Goal: Task Accomplishment & Management: Use online tool/utility

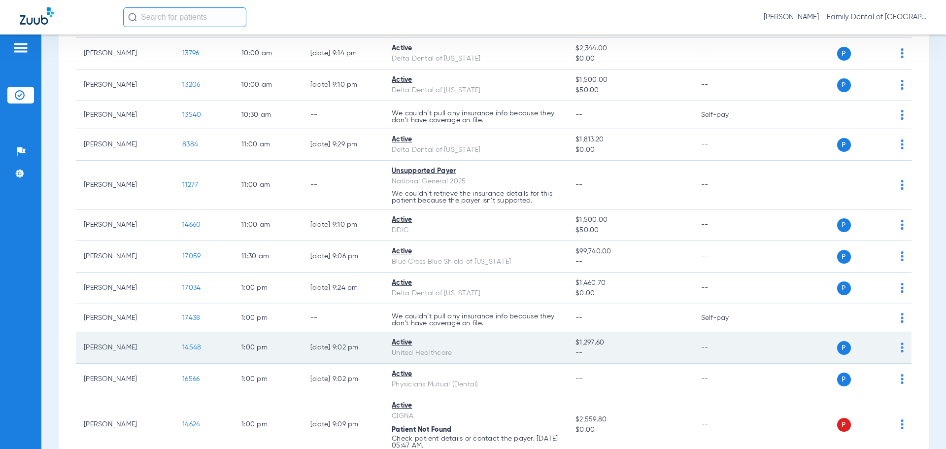
scroll to position [322, 0]
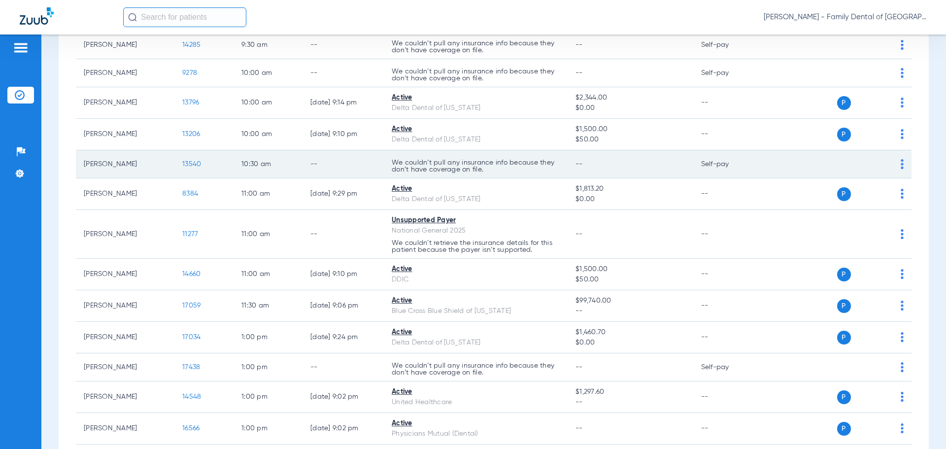
click at [319, 167] on td "--" at bounding box center [342, 164] width 81 height 28
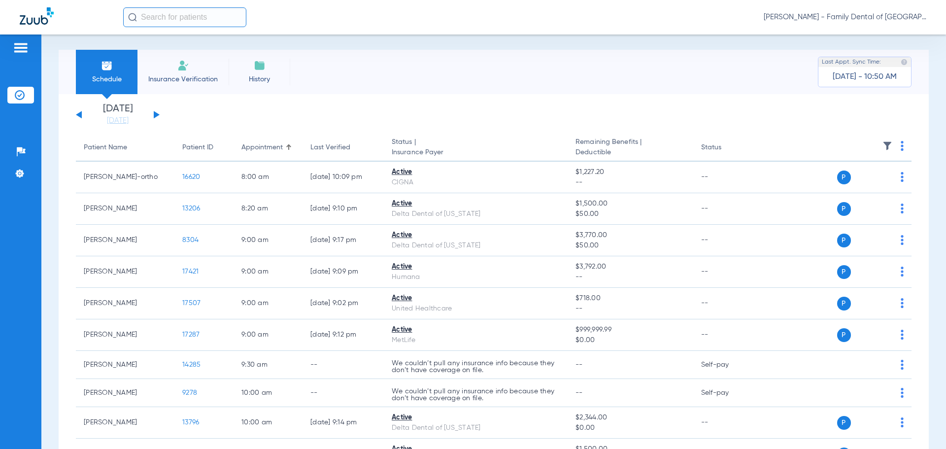
scroll to position [0, 0]
click at [198, 68] on li "Insurance Verification" at bounding box center [182, 74] width 91 height 44
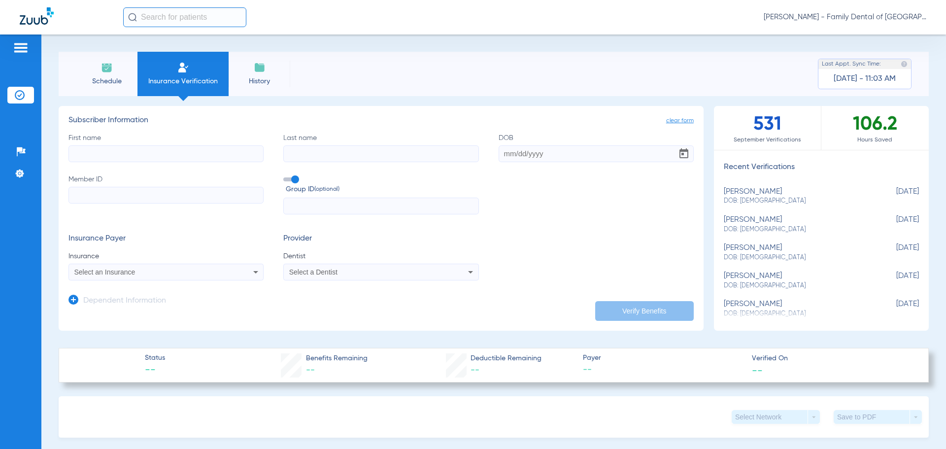
click at [130, 156] on input "First name" at bounding box center [165, 153] width 195 height 17
type input "[PERSON_NAME]"
click at [293, 153] on input "Last name" at bounding box center [380, 153] width 195 height 17
type input "[PERSON_NAME]"
click at [489, 155] on div "First name [PERSON_NAME] Last name [PERSON_NAME] DOB Member ID Group ID (option…" at bounding box center [380, 174] width 625 height 82
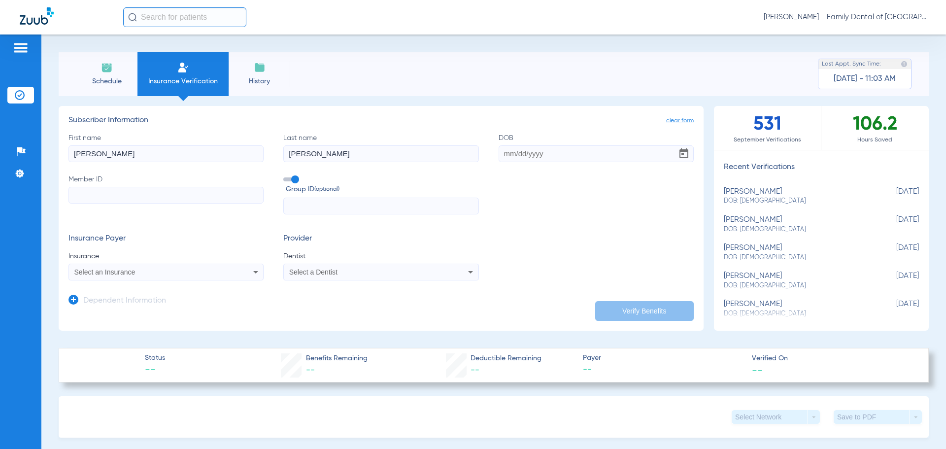
click at [500, 155] on input "DOB" at bounding box center [595, 153] width 195 height 17
type input "[DATE]"
click at [228, 195] on input "Member ID" at bounding box center [165, 195] width 195 height 17
click at [146, 193] on input "Member ID Required" at bounding box center [165, 195] width 195 height 17
paste input "08032176360"
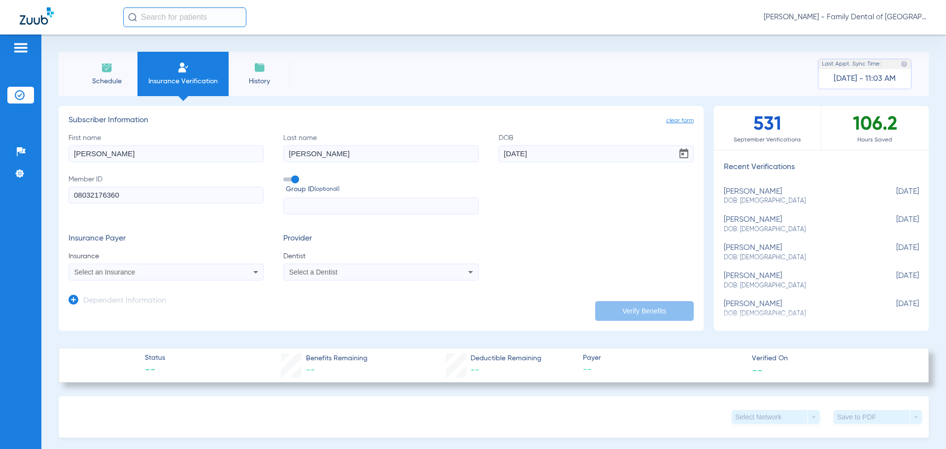
type input "08032176360"
click at [301, 206] on input "text" at bounding box center [380, 205] width 195 height 17
click at [345, 205] on input "text" at bounding box center [380, 205] width 195 height 17
paste input "[PHONE_NUMBER]"
type input "[PHONE_NUMBER]"
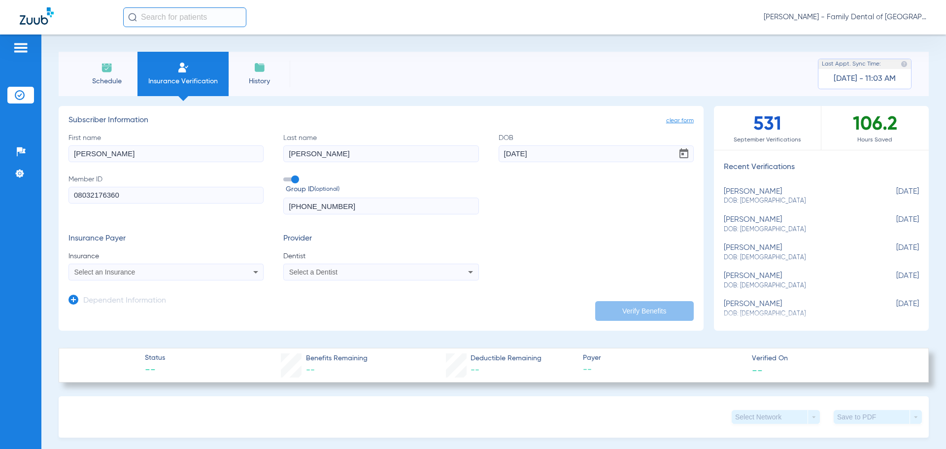
click at [233, 271] on div "Select an Insurance" at bounding box center [166, 272] width 194 height 12
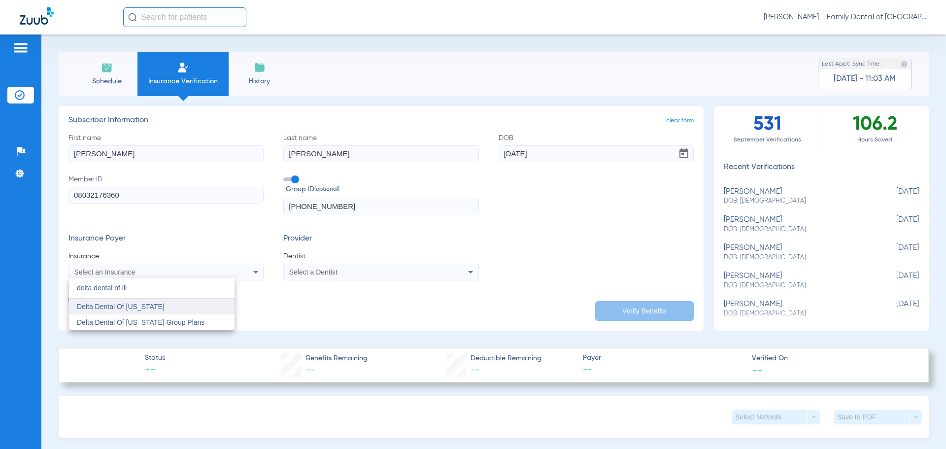
type input "delta dental of ill"
click at [186, 308] on mat-option "Delta Dental Of [US_STATE]" at bounding box center [151, 306] width 165 height 16
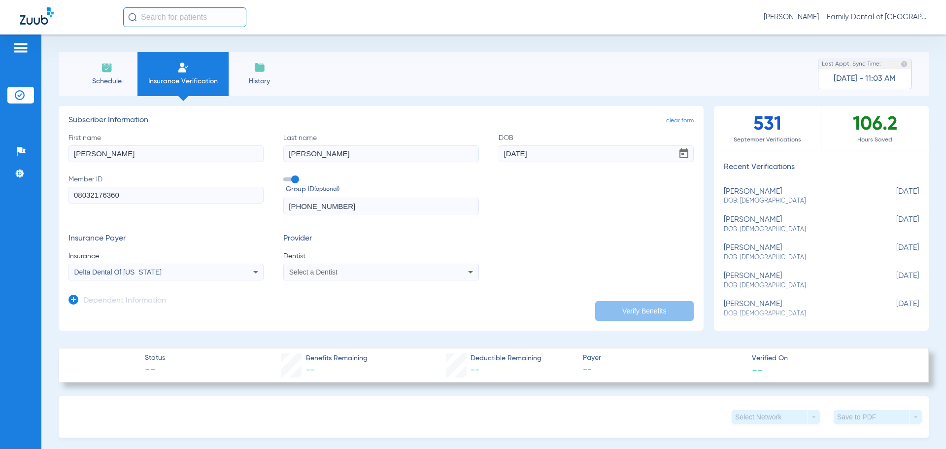
click at [381, 270] on div "Select a Dentist" at bounding box center [362, 271] width 147 height 7
type input "apri"
click at [339, 304] on span "[PERSON_NAME] 1487882031" at bounding box center [338, 306] width 96 height 7
click at [671, 310] on button "Verify Benefits" at bounding box center [644, 311] width 98 height 20
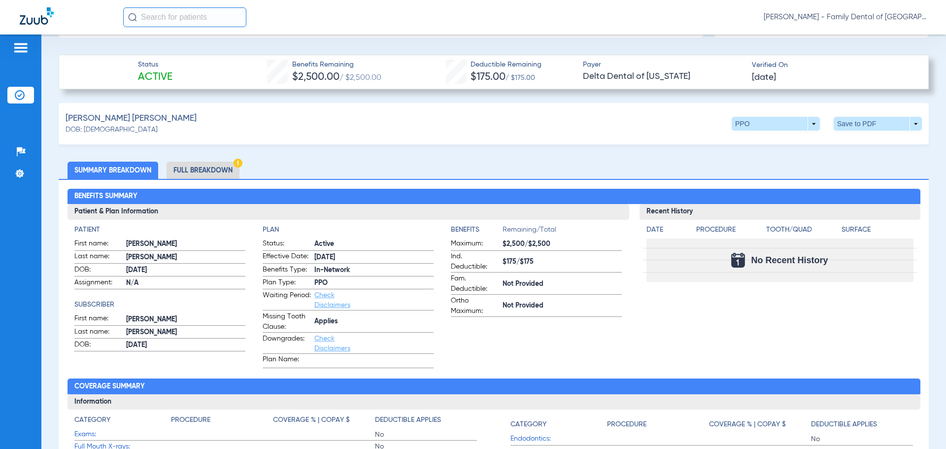
scroll to position [295, 0]
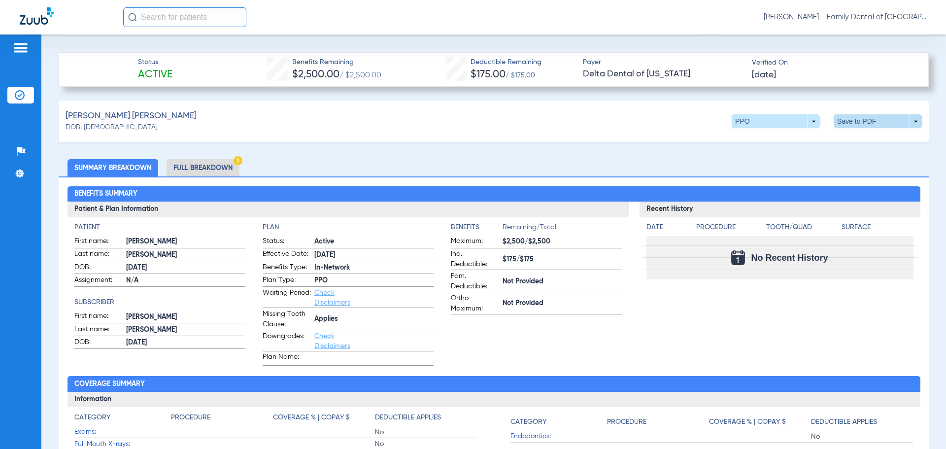
click at [855, 121] on span at bounding box center [877, 121] width 88 height 14
click at [785, 143] on span "Save to PDF" at bounding box center [796, 139] width 39 height 7
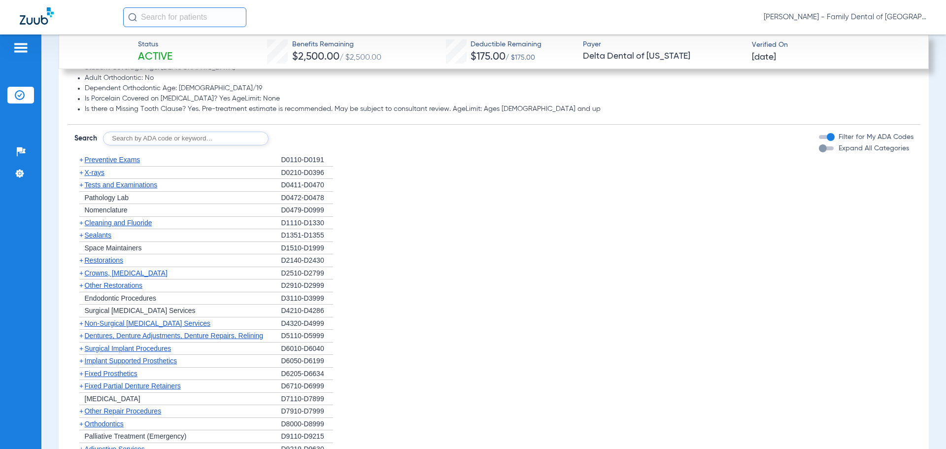
scroll to position [985, 0]
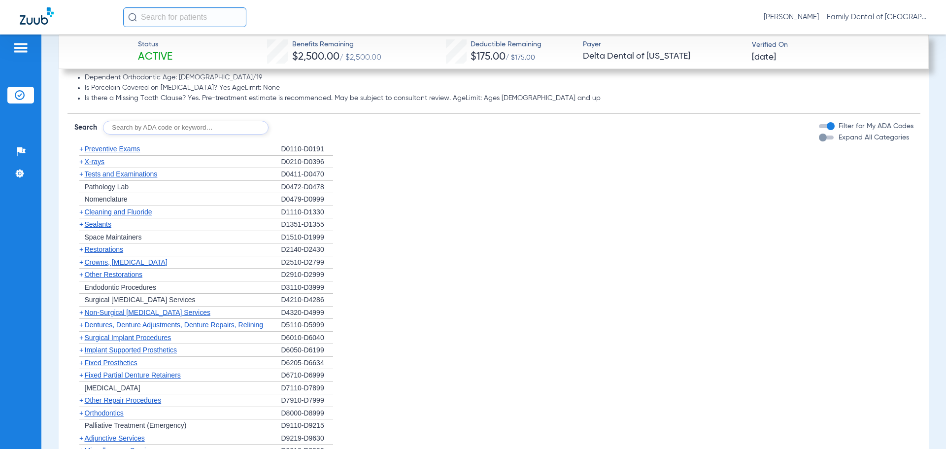
click at [357, 219] on ul "+ Preventive Exams D0110-D0191 + X-rays D0210-D0396 + Tests and Examinations D0…" at bounding box center [493, 306] width 839 height 327
click at [393, 206] on li "+ Cleaning and Fluoride D1110-D1330" at bounding box center [493, 212] width 839 height 13
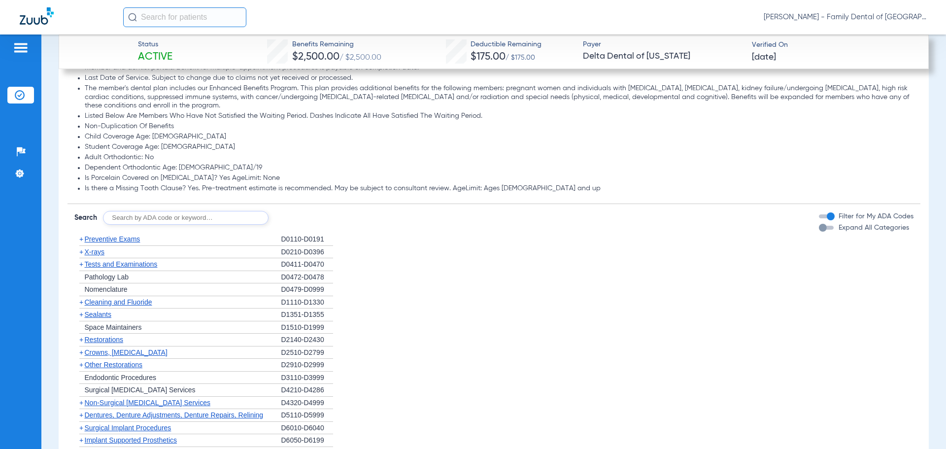
scroll to position [837, 0]
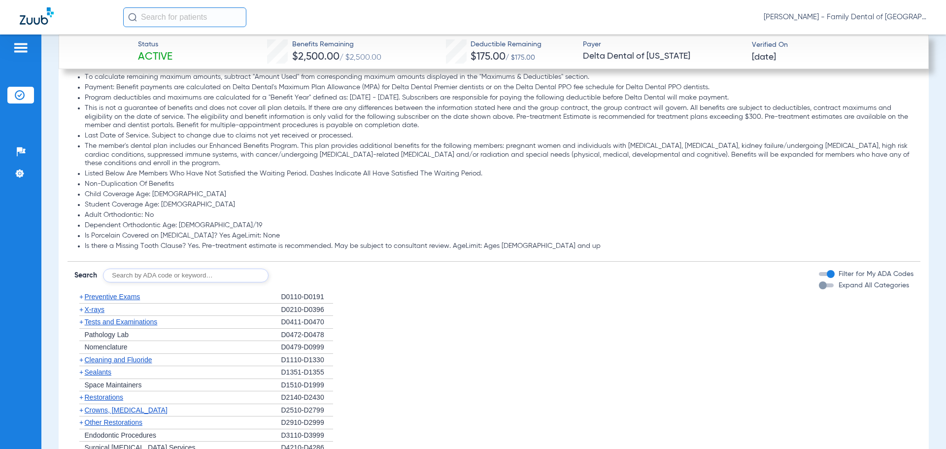
click at [172, 275] on input "text" at bounding box center [185, 275] width 165 height 14
type input "d9944"
click button "Search" at bounding box center [305, 275] width 39 height 14
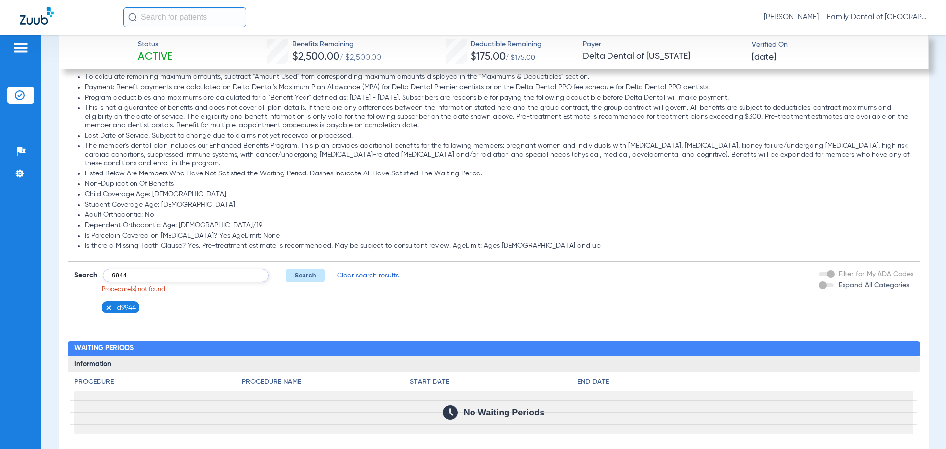
type input "9944"
click button "Search" at bounding box center [305, 275] width 39 height 14
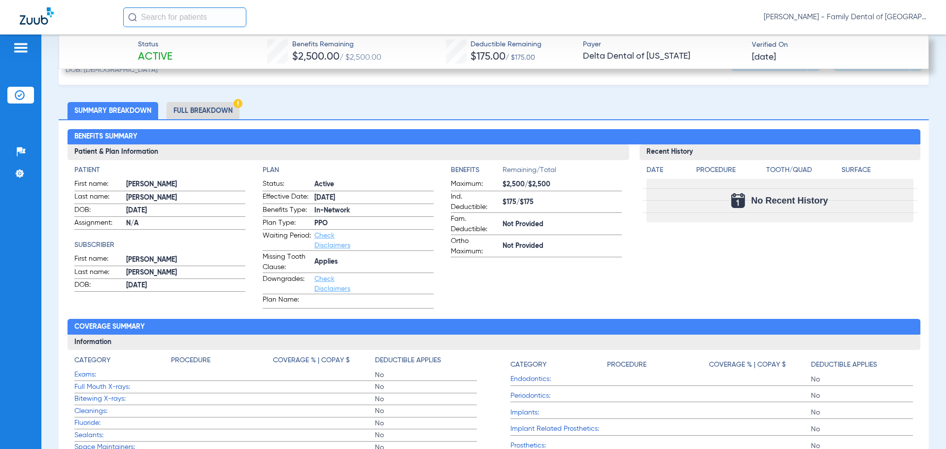
scroll to position [295, 0]
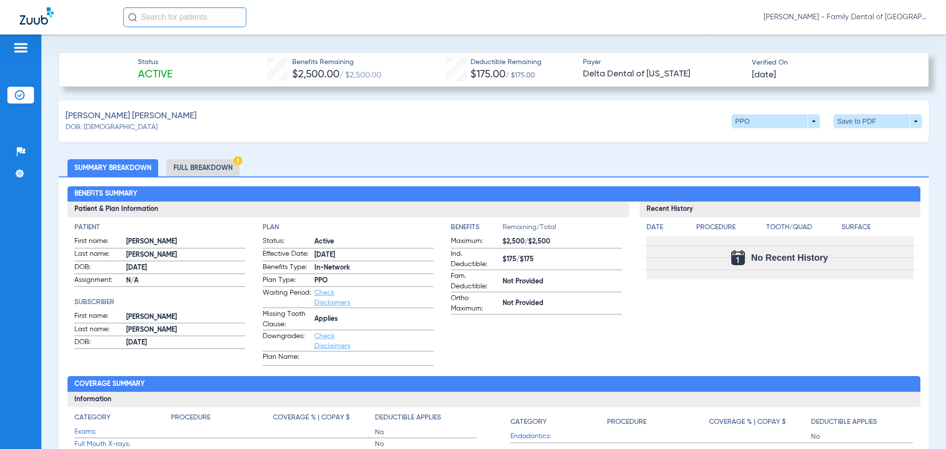
click at [190, 166] on li "Full Breakdown" at bounding box center [202, 167] width 73 height 17
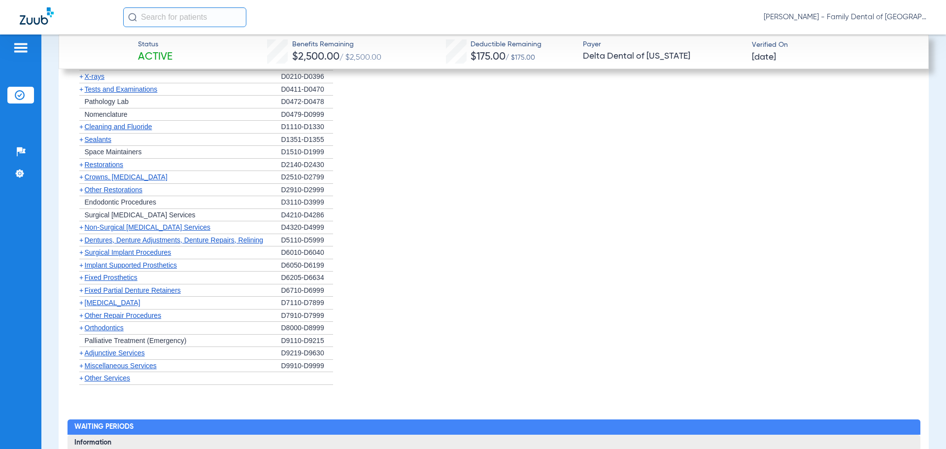
scroll to position [1280, 0]
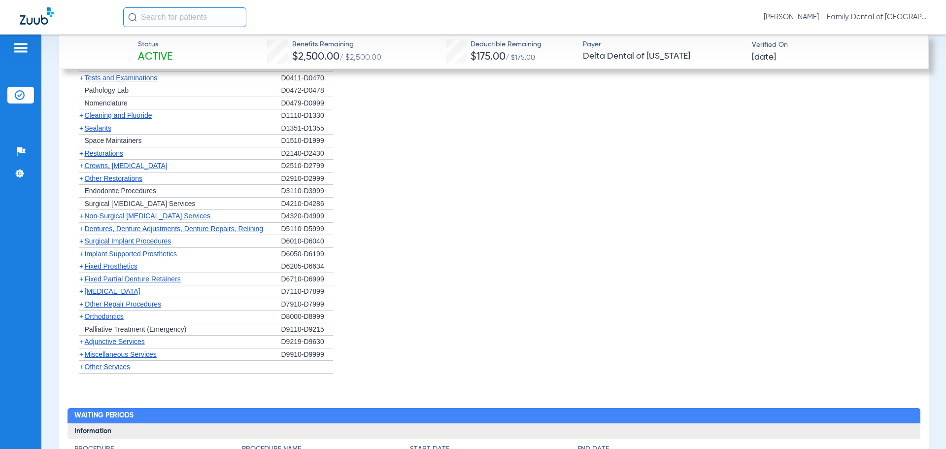
click at [102, 316] on span "Orthodontics" at bounding box center [104, 316] width 39 height 8
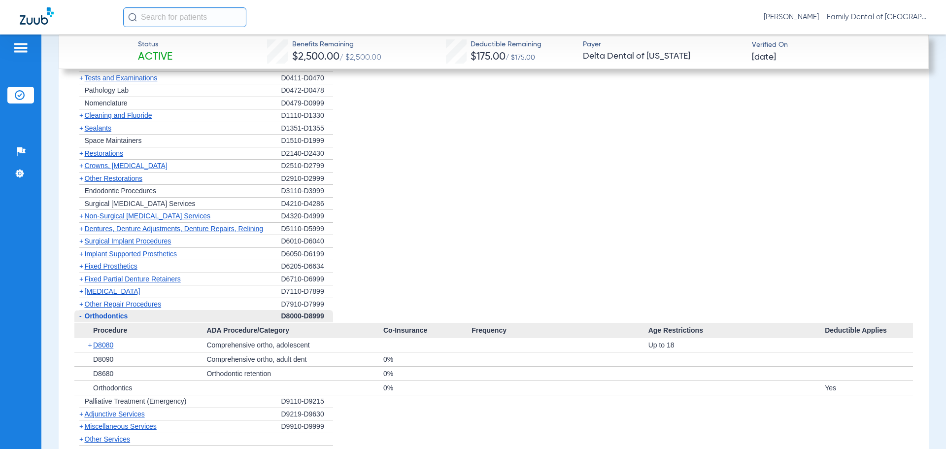
click at [123, 303] on span "Other Repair Procedures" at bounding box center [123, 304] width 77 height 8
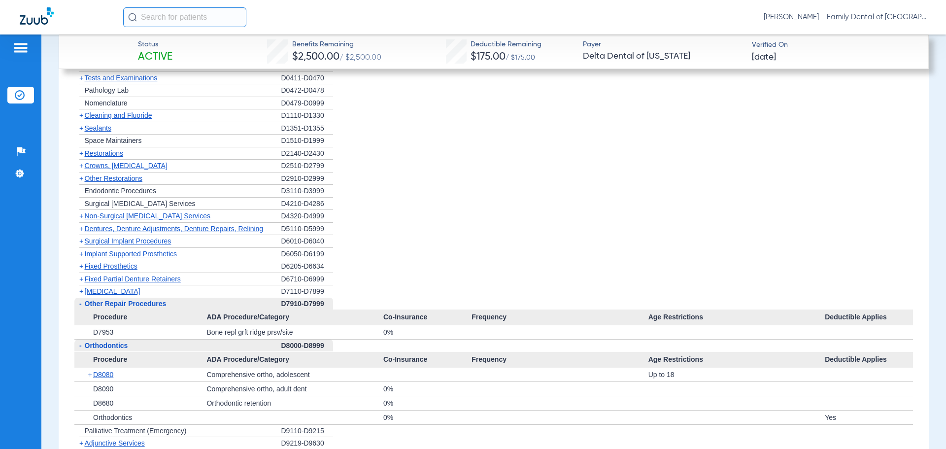
click at [110, 290] on span "[MEDICAL_DATA]" at bounding box center [113, 291] width 56 height 8
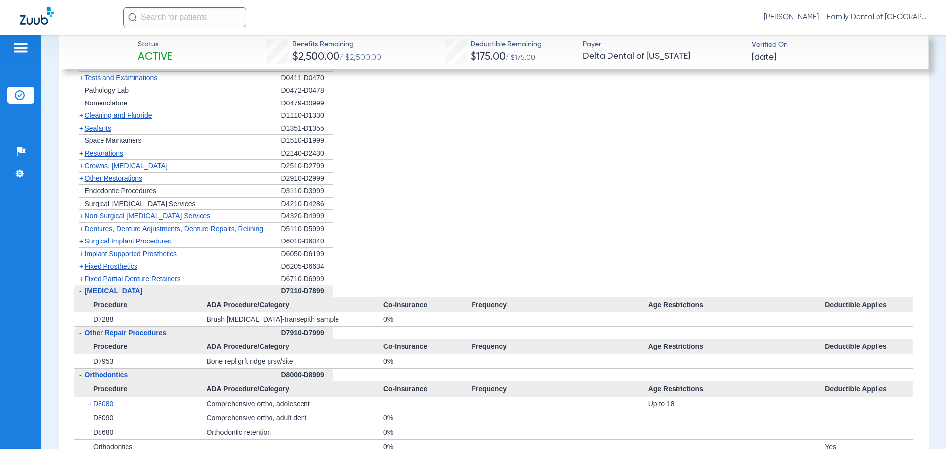
click at [110, 290] on span "[MEDICAL_DATA]" at bounding box center [114, 291] width 58 height 8
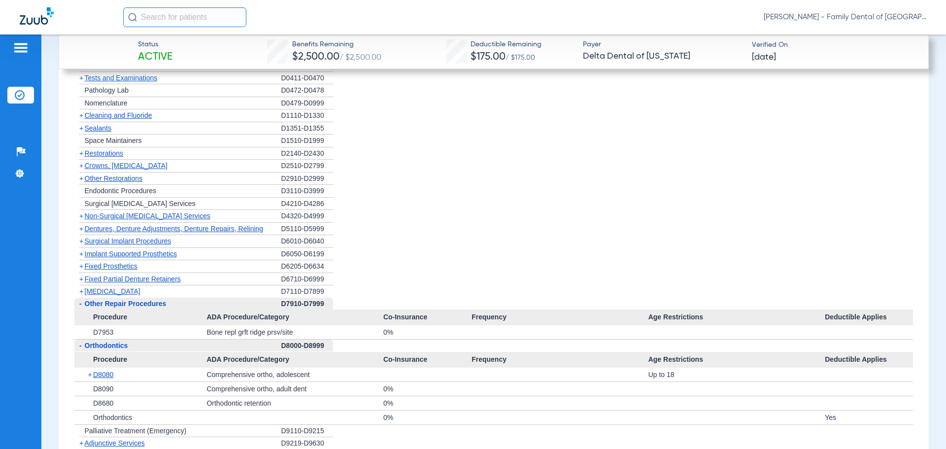
click at [110, 290] on span "[MEDICAL_DATA]" at bounding box center [113, 291] width 56 height 8
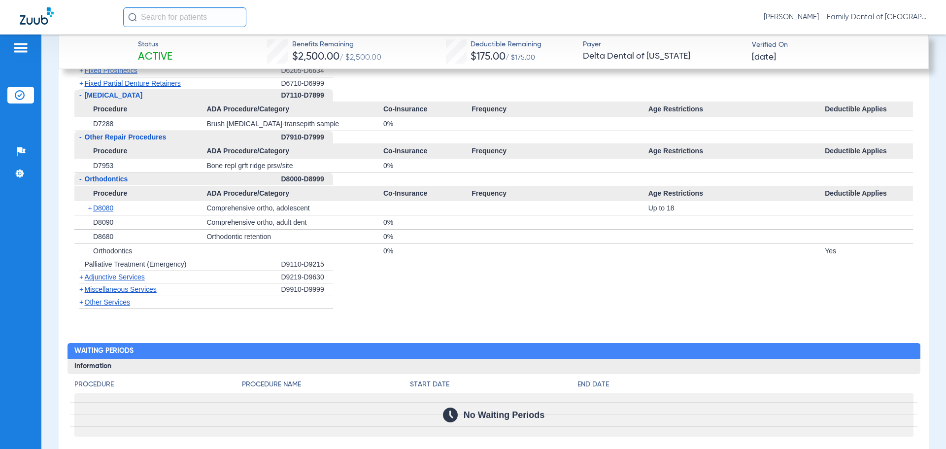
scroll to position [1477, 0]
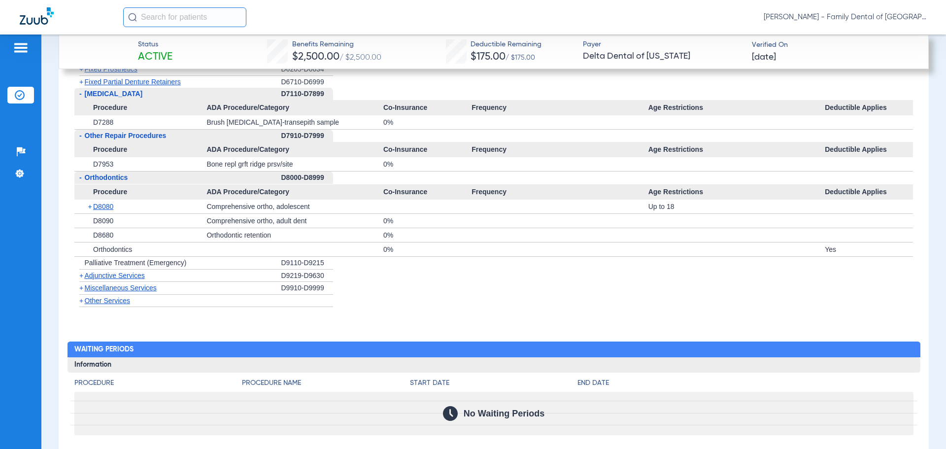
click at [130, 272] on span "Adjunctive Services" at bounding box center [115, 275] width 60 height 8
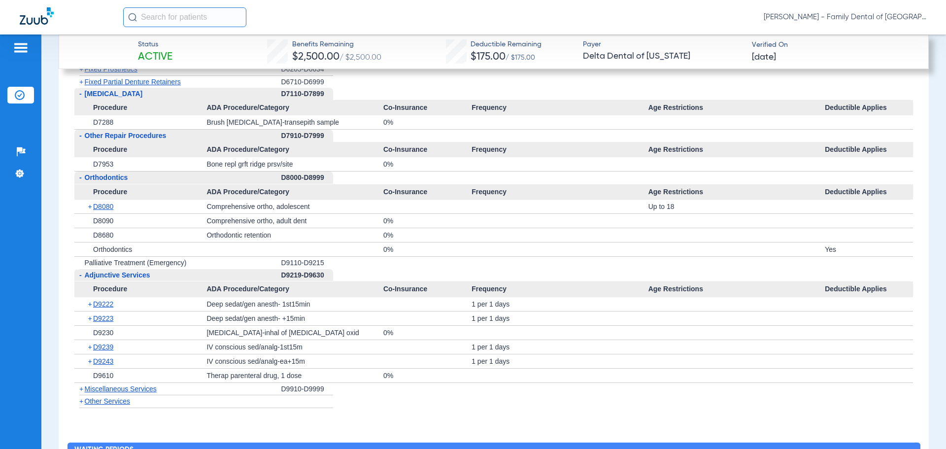
click at [130, 272] on span "Adjunctive Services" at bounding box center [117, 275] width 65 height 8
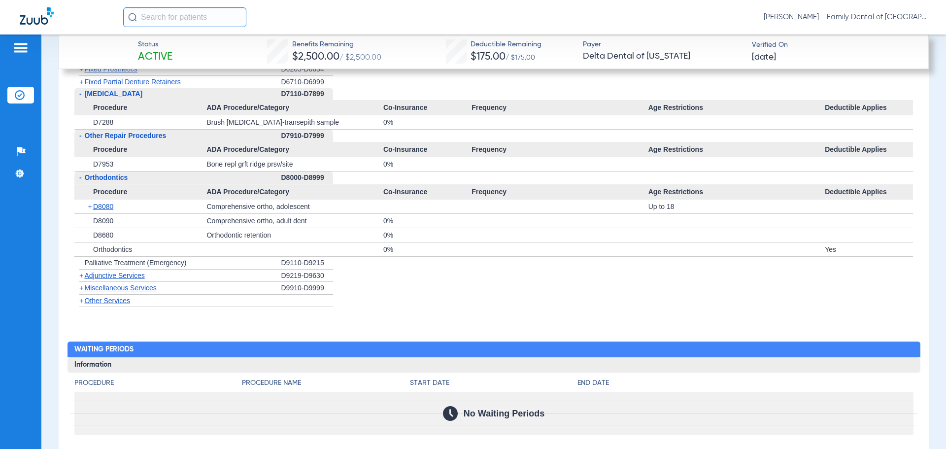
click at [124, 287] on span "Miscellaneous Services" at bounding box center [121, 288] width 72 height 8
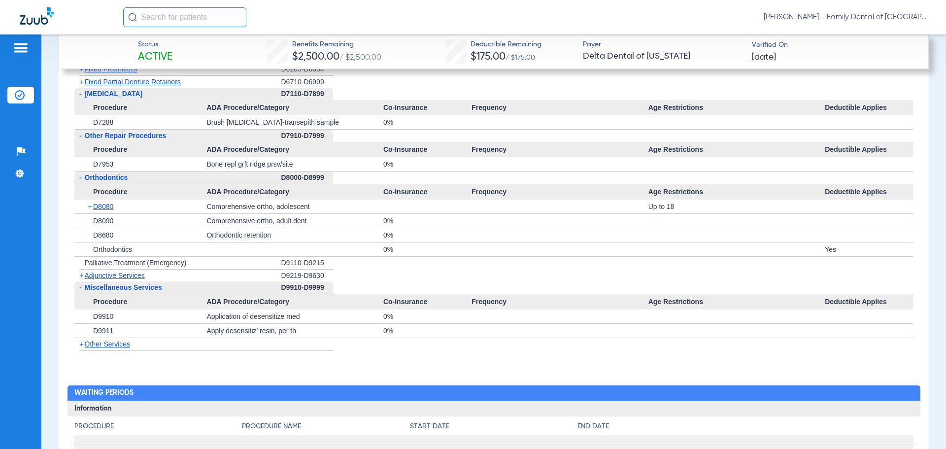
click at [124, 287] on span "Miscellaneous Services" at bounding box center [123, 287] width 77 height 8
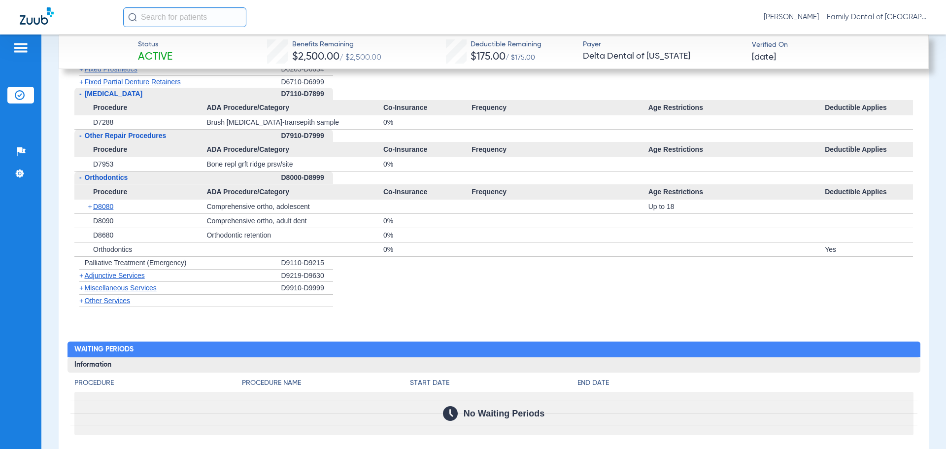
click at [118, 301] on span "Other Services" at bounding box center [108, 300] width 46 height 8
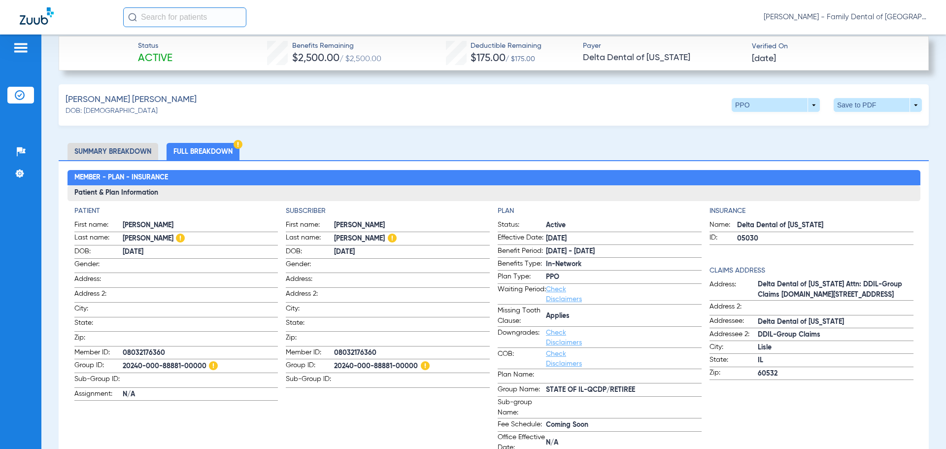
scroll to position [295, 0]
